Goal: Check status: Check status

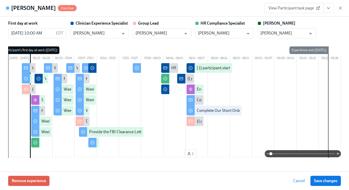
scroll to position [0, 7527]
click at [342, 8] on icon "button" at bounding box center [340, 8] width 5 height 5
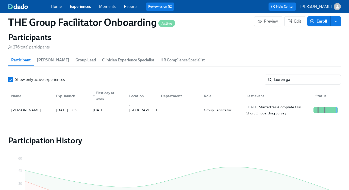
click at [83, 7] on link "Experiences" at bounding box center [80, 6] width 21 height 5
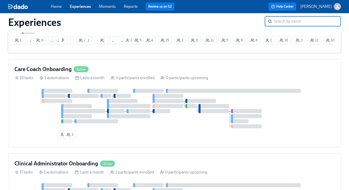
scroll to position [135, 0]
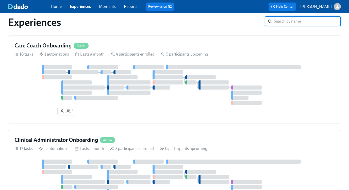
click at [157, 74] on div at bounding box center [168, 72] width 31 height 4
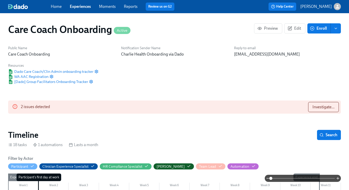
scroll to position [0, 239]
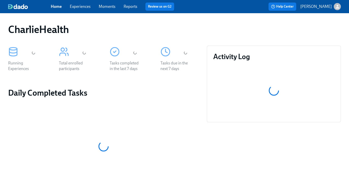
click at [84, 8] on link "Experiences" at bounding box center [80, 6] width 21 height 5
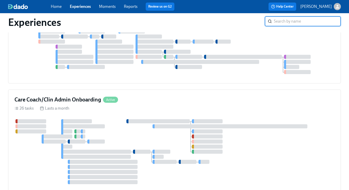
scroll to position [373, 0]
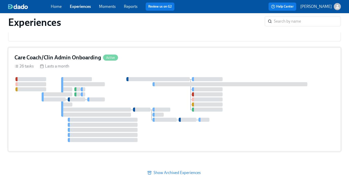
click at [263, 128] on div at bounding box center [174, 109] width 320 height 65
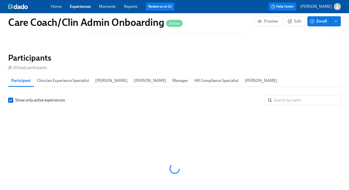
scroll to position [0, 3113]
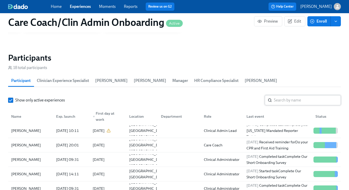
click at [288, 100] on input "search" at bounding box center [307, 100] width 67 height 10
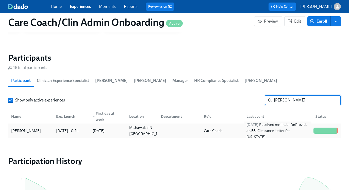
type input "alexis st"
click at [294, 131] on div "2025/08/12 Received reminder for Provide an FBI Clearance Letter for Pennsylvan…" at bounding box center [278, 131] width 67 height 18
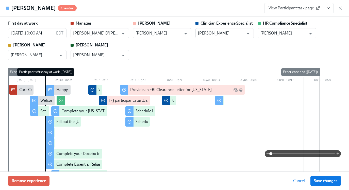
click at [331, 8] on icon "View task page" at bounding box center [328, 8] width 5 height 5
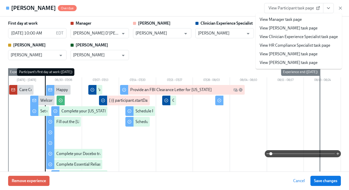
click at [305, 37] on link "View Clinician Experience Specialist task page" at bounding box center [299, 37] width 78 height 6
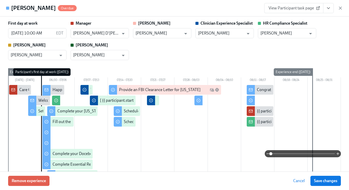
scroll to position [0, 3194]
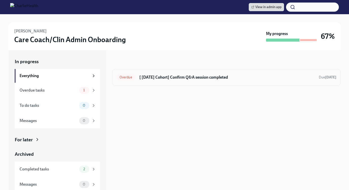
click at [226, 79] on h6 "[ [DATE] Cohort] Confirm Q&A session completed" at bounding box center [226, 78] width 175 height 6
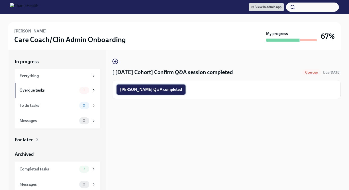
click at [167, 86] on button "[PERSON_NAME] Q&A completed" at bounding box center [151, 90] width 69 height 10
